Goal: Information Seeking & Learning: Learn about a topic

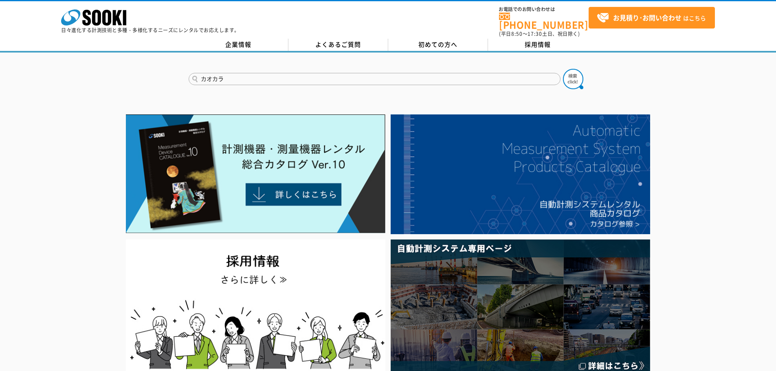
type input "カオカラ"
click at [563, 69] on button at bounding box center [573, 79] width 20 height 20
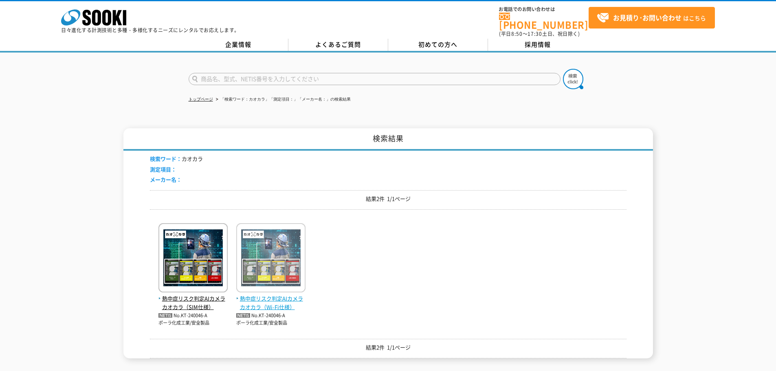
click at [278, 295] on span "熱中症リスク判定AIカメラ カオカラ（Wi-Fi仕様）" at bounding box center [270, 302] width 69 height 17
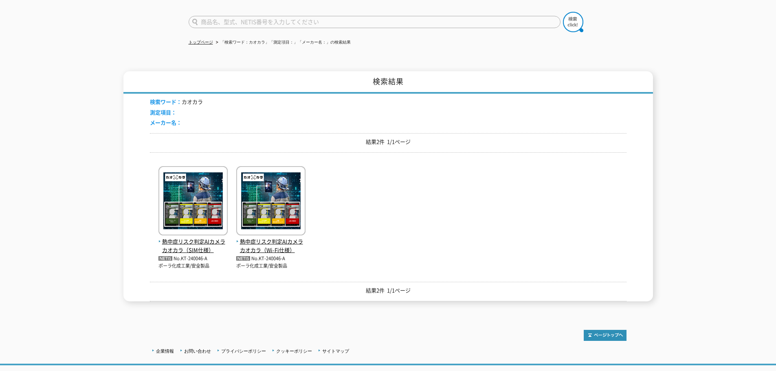
scroll to position [81, 0]
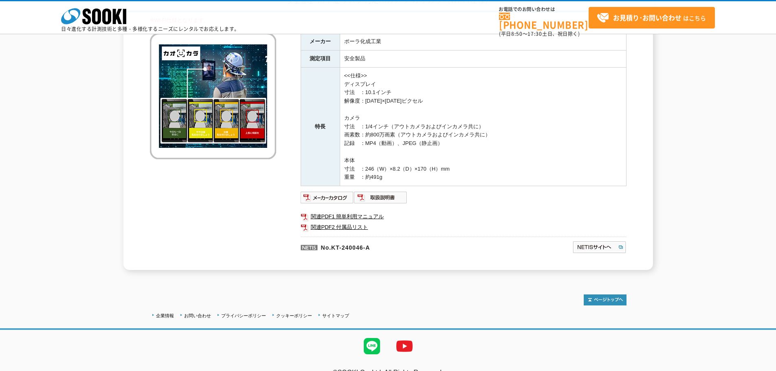
scroll to position [81, 0]
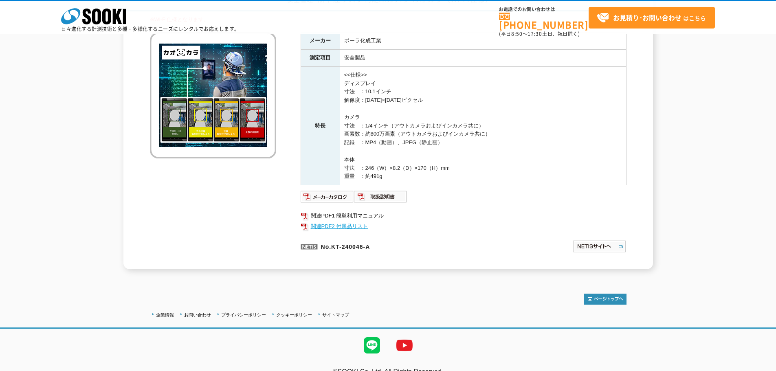
click at [351, 226] on link "関連PDF2 付属品リスト" at bounding box center [463, 226] width 326 height 11
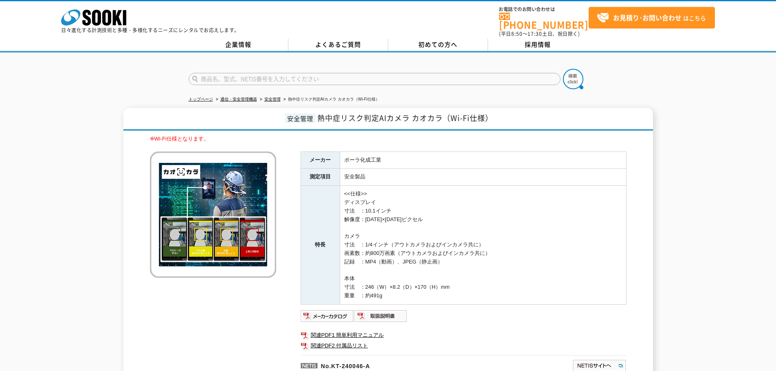
click at [369, 73] on input "text" at bounding box center [374, 79] width 372 height 12
type input "温度ロガー"
click at [563, 69] on button at bounding box center [573, 79] width 20 height 20
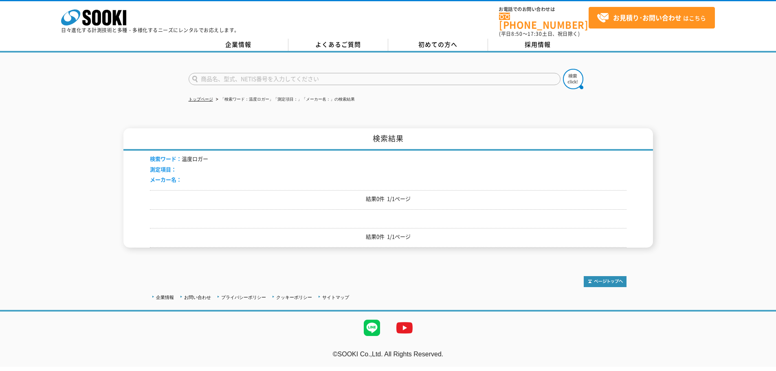
click at [369, 73] on input "text" at bounding box center [374, 79] width 372 height 12
type input "ロガー"
click at [563, 69] on button at bounding box center [573, 79] width 20 height 20
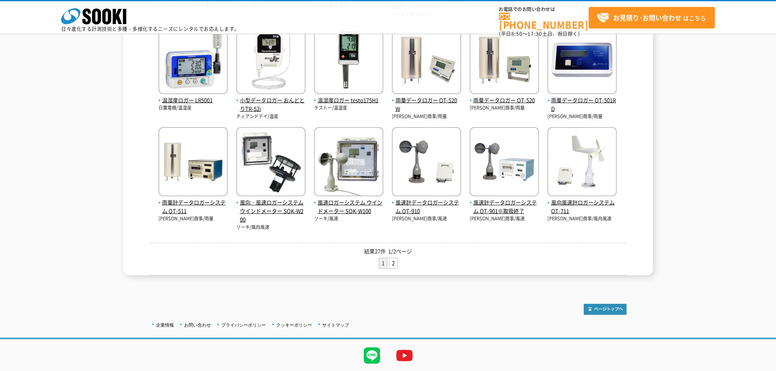
scroll to position [285, 0]
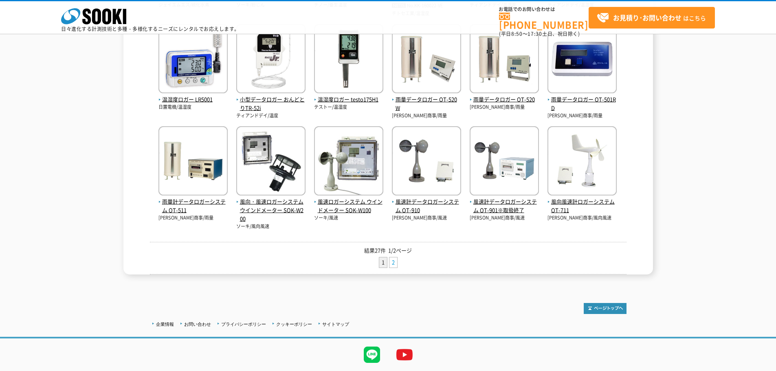
click at [391, 265] on link "2" at bounding box center [393, 262] width 8 height 10
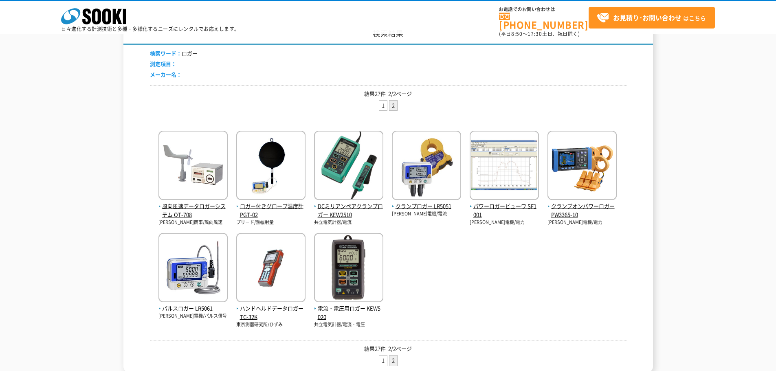
scroll to position [81, 0]
